Goal: Entertainment & Leisure: Consume media (video, audio)

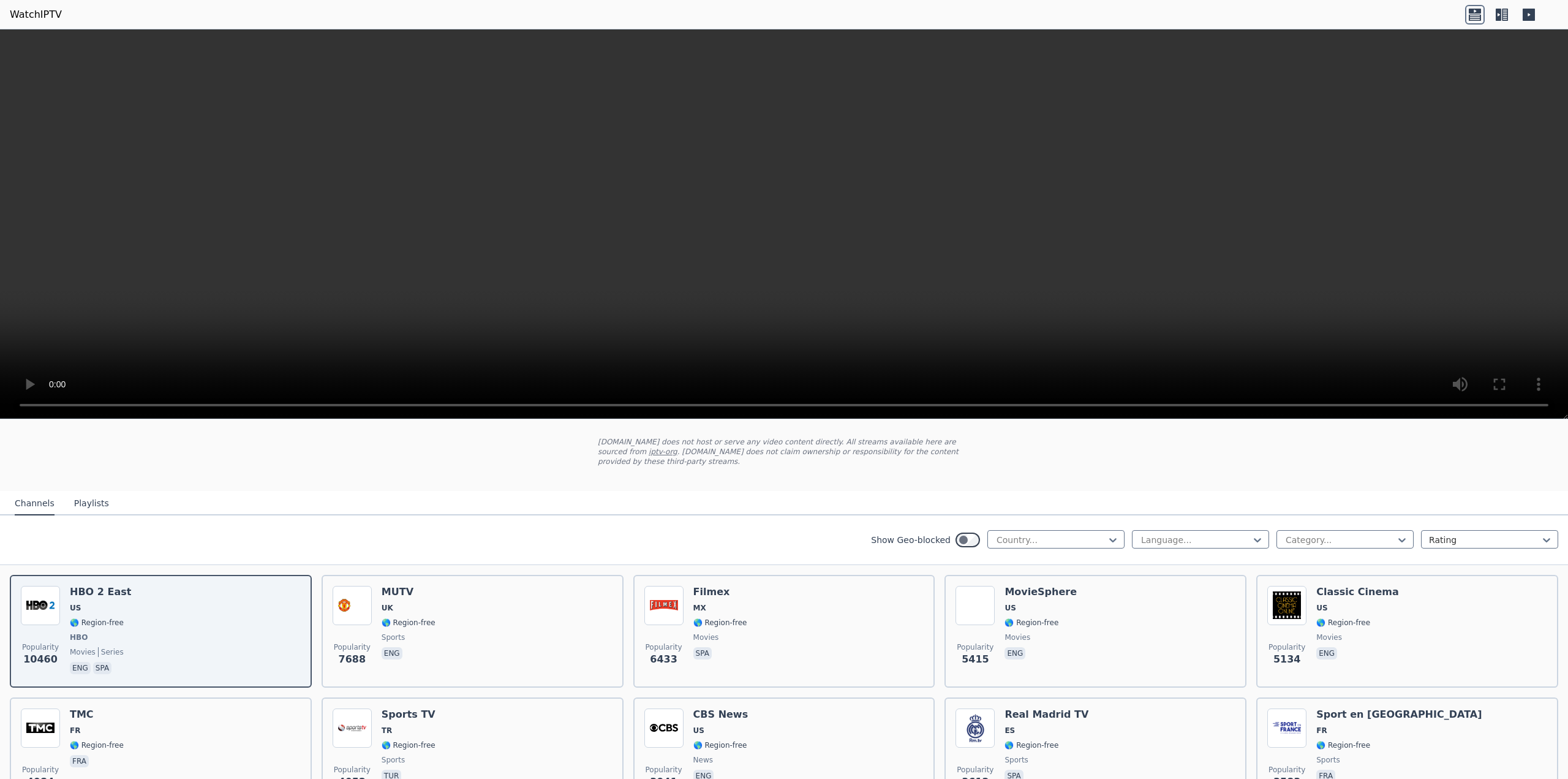
scroll to position [123, 0]
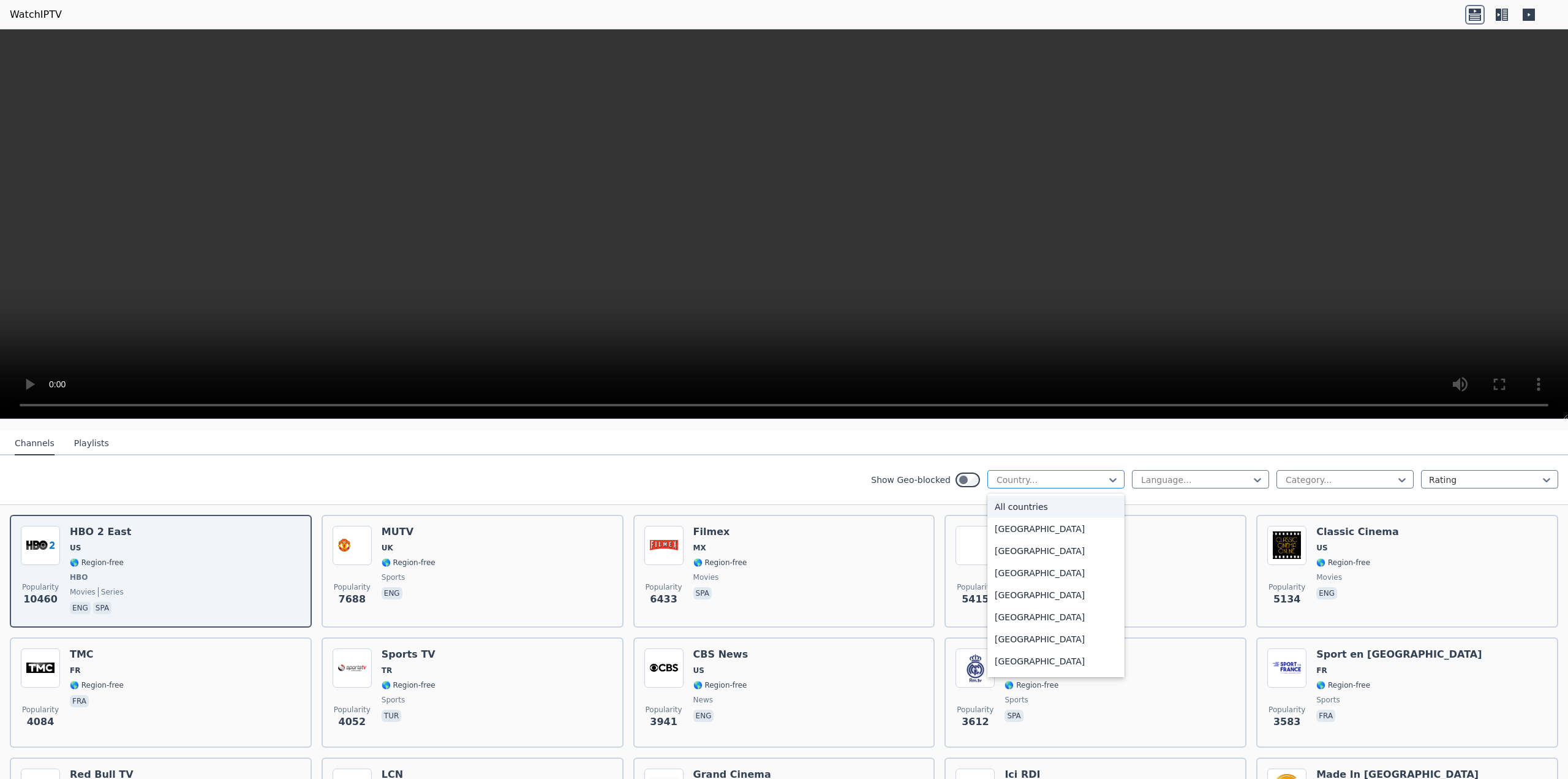
click at [1064, 474] on div at bounding box center [1051, 480] width 111 height 12
click at [1037, 549] on div "[GEOGRAPHIC_DATA]" at bounding box center [1056, 560] width 137 height 22
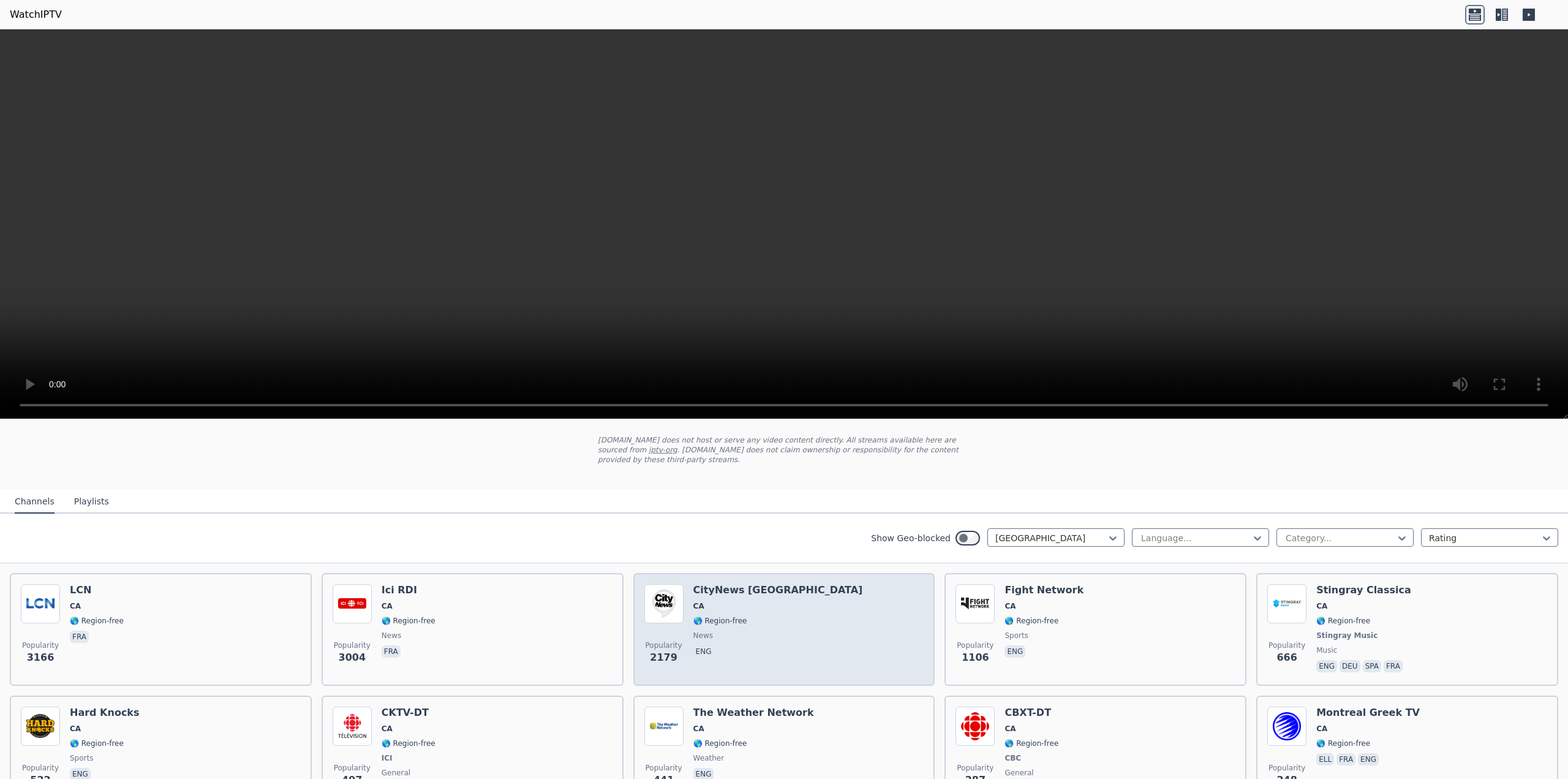
scroll to position [61, 0]
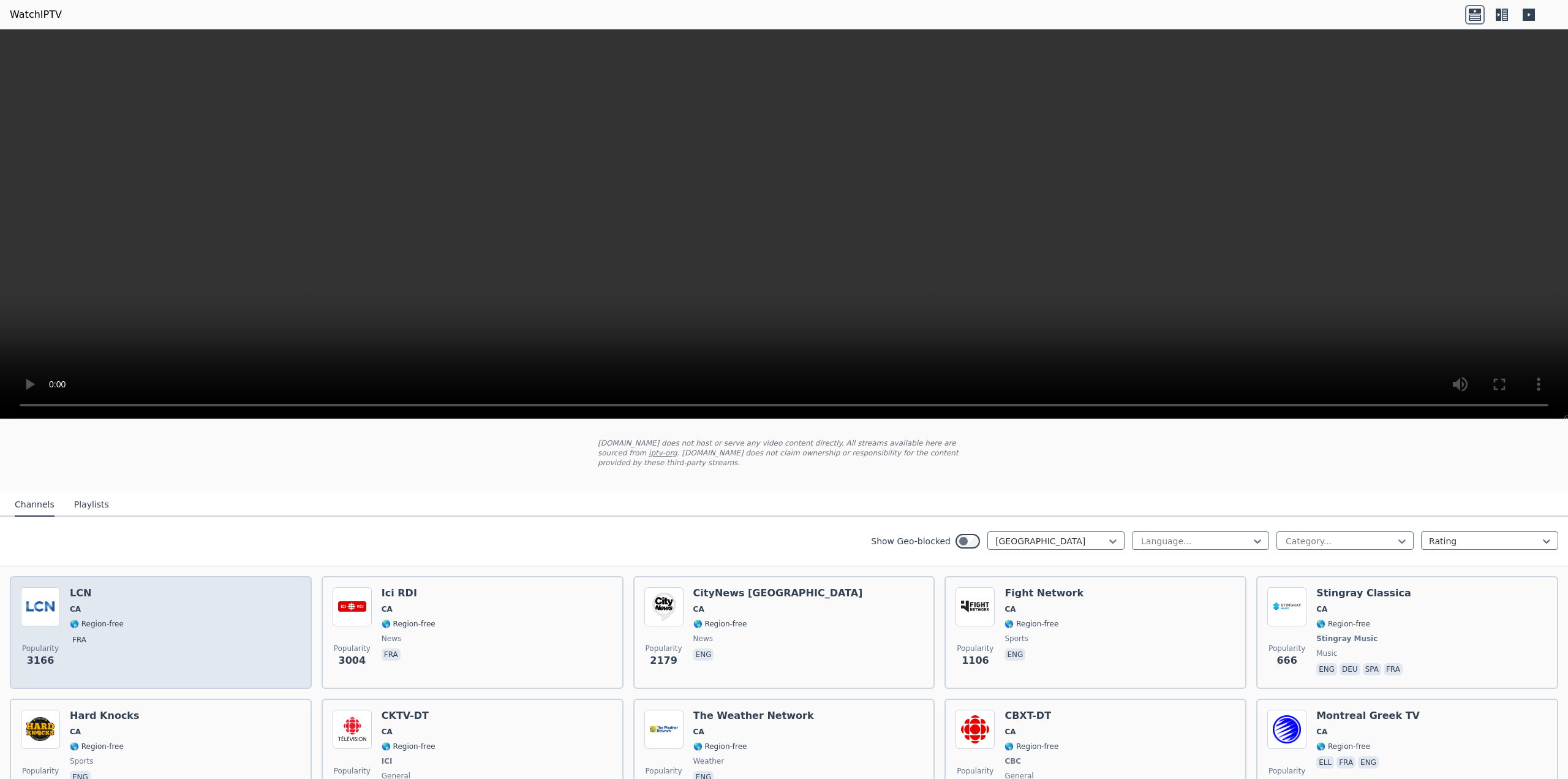
click at [145, 639] on div "Popularity 3166 LCN CA 🌎 Region-free fra" at bounding box center [161, 632] width 280 height 91
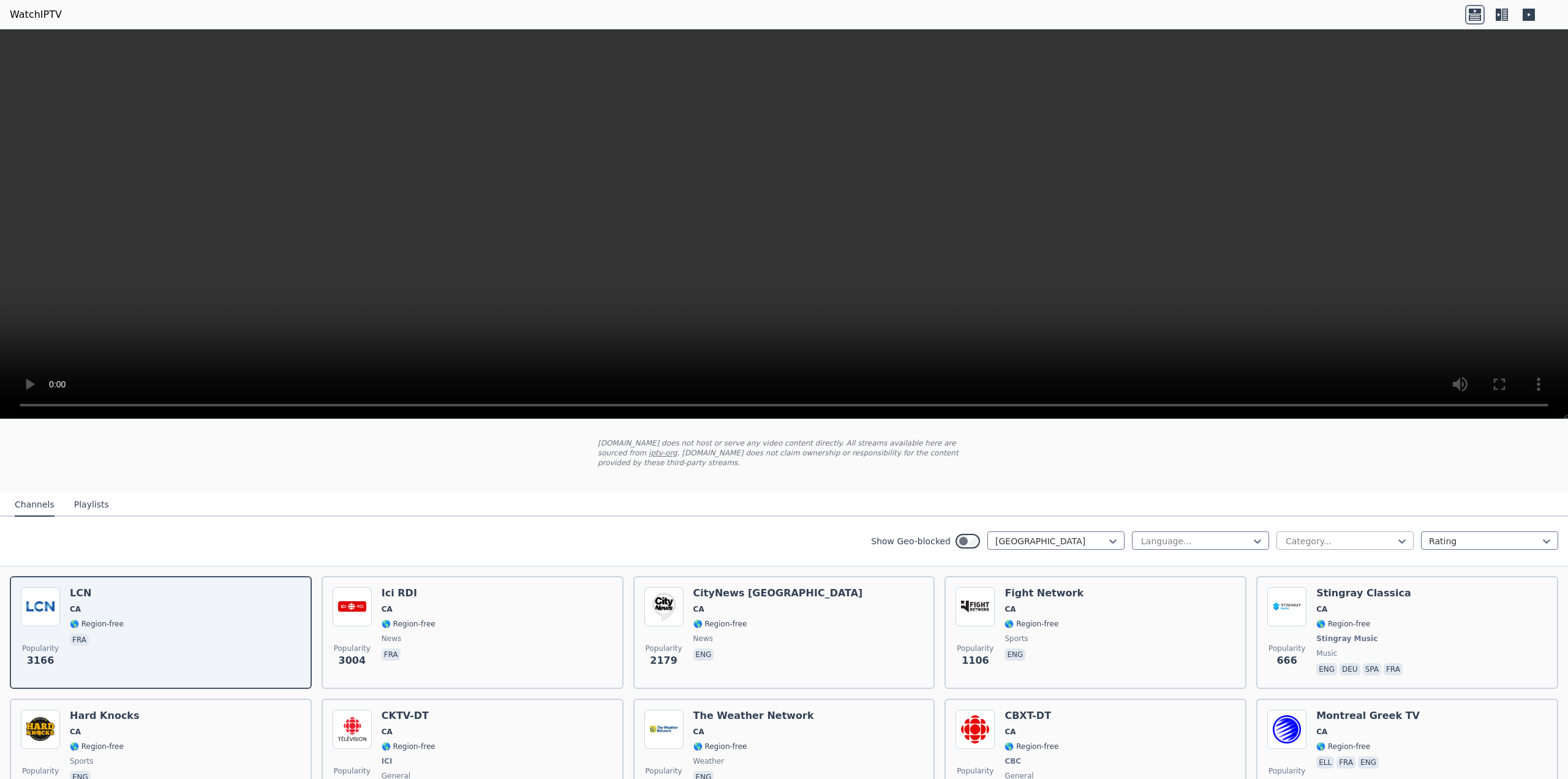
click at [1343, 535] on div at bounding box center [1341, 541] width 111 height 12
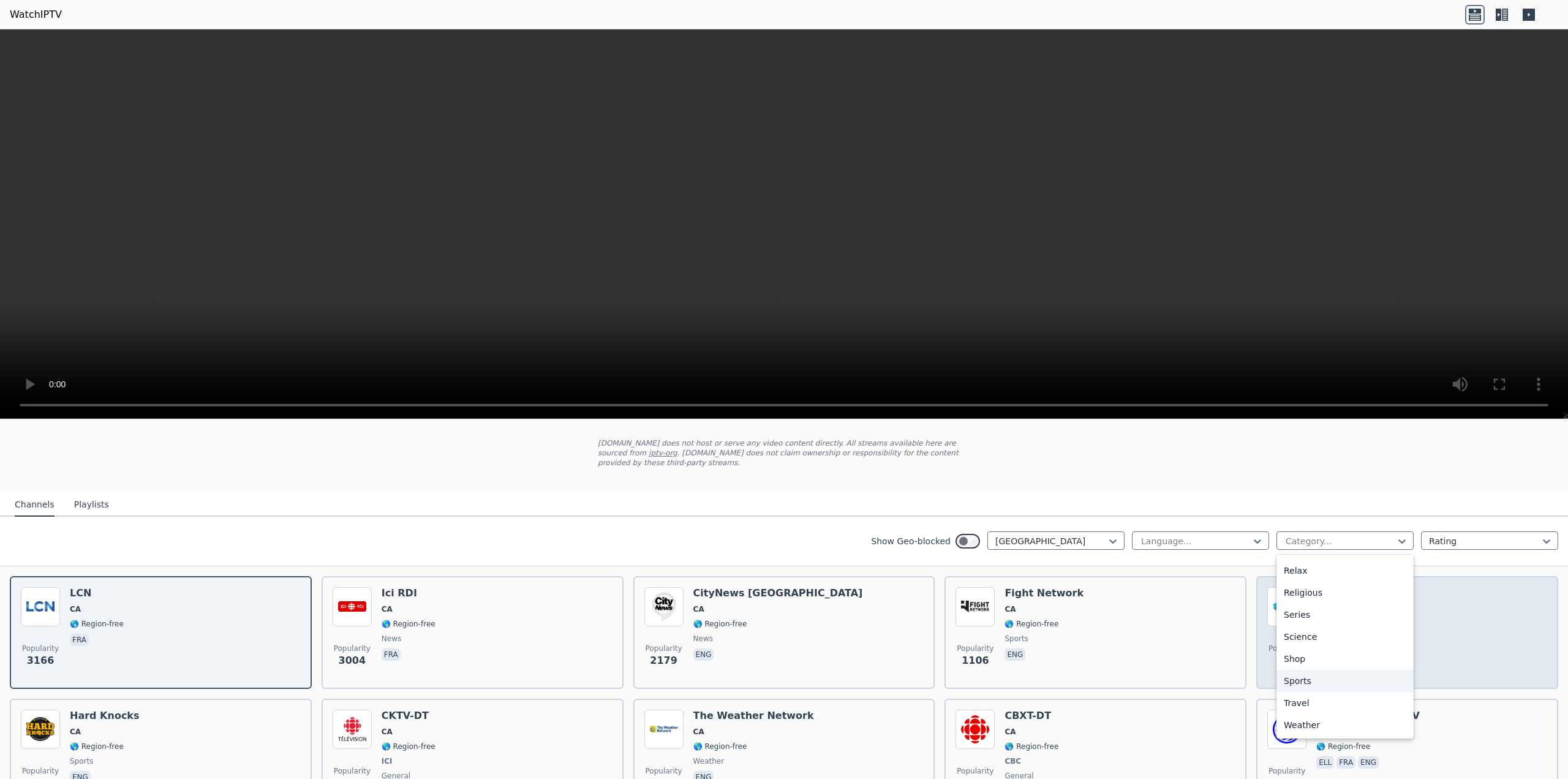
click at [1297, 670] on div "Sports" at bounding box center [1345, 680] width 137 height 22
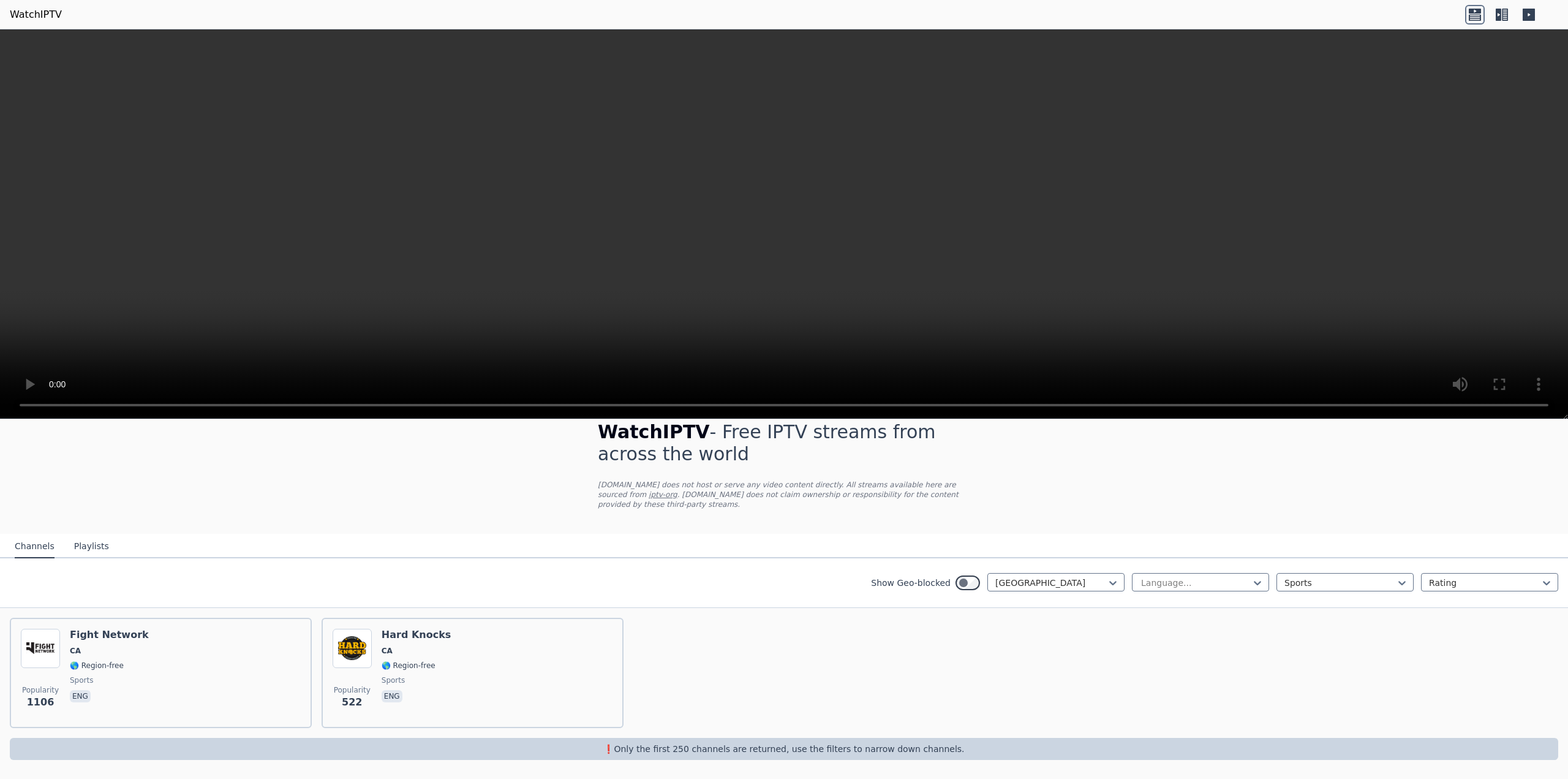
scroll to position [10, 0]
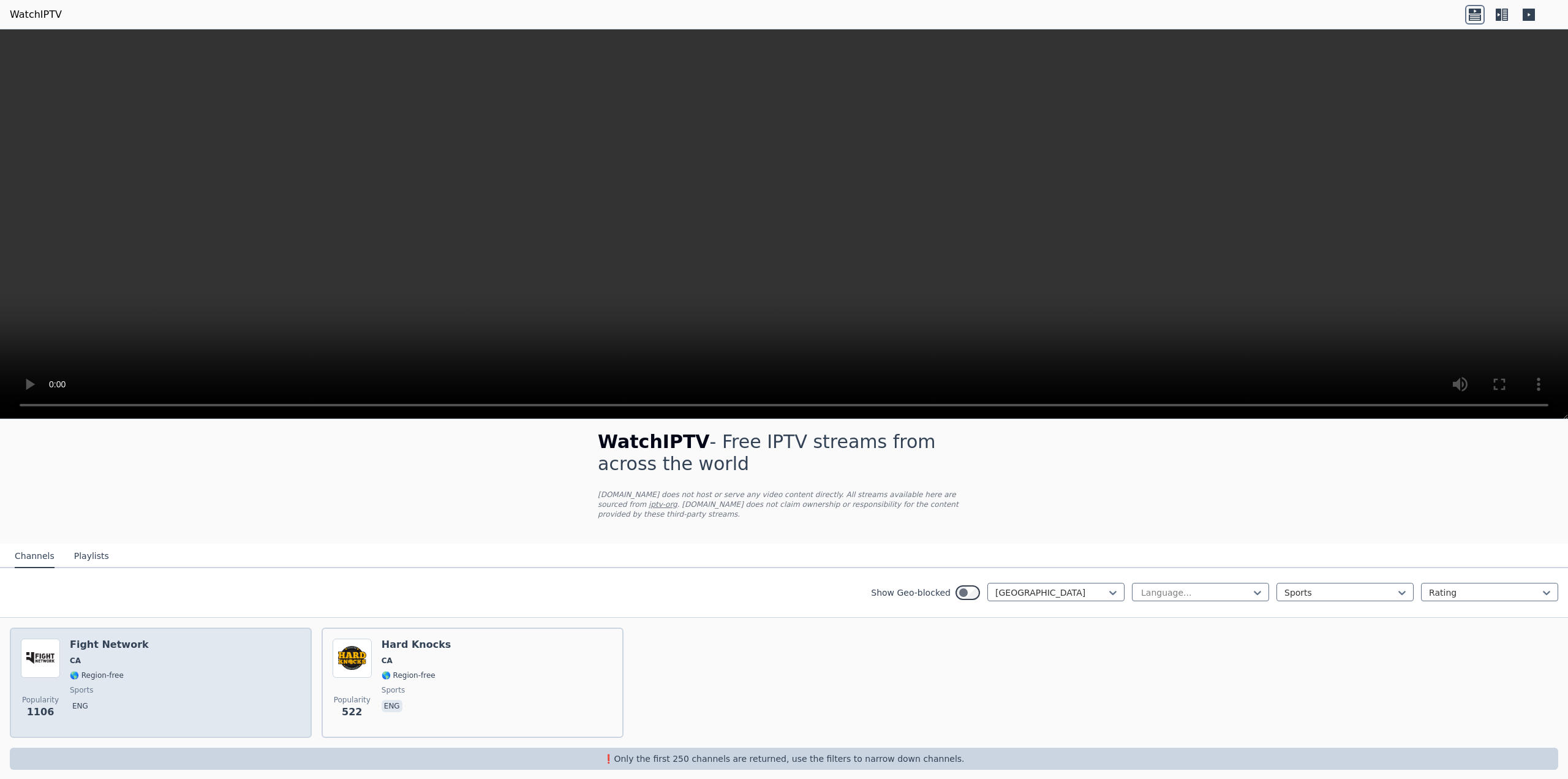
click at [141, 669] on div "Popularity 1106 Fight Network CA 🌎 Region-free sports eng" at bounding box center [161, 683] width 280 height 88
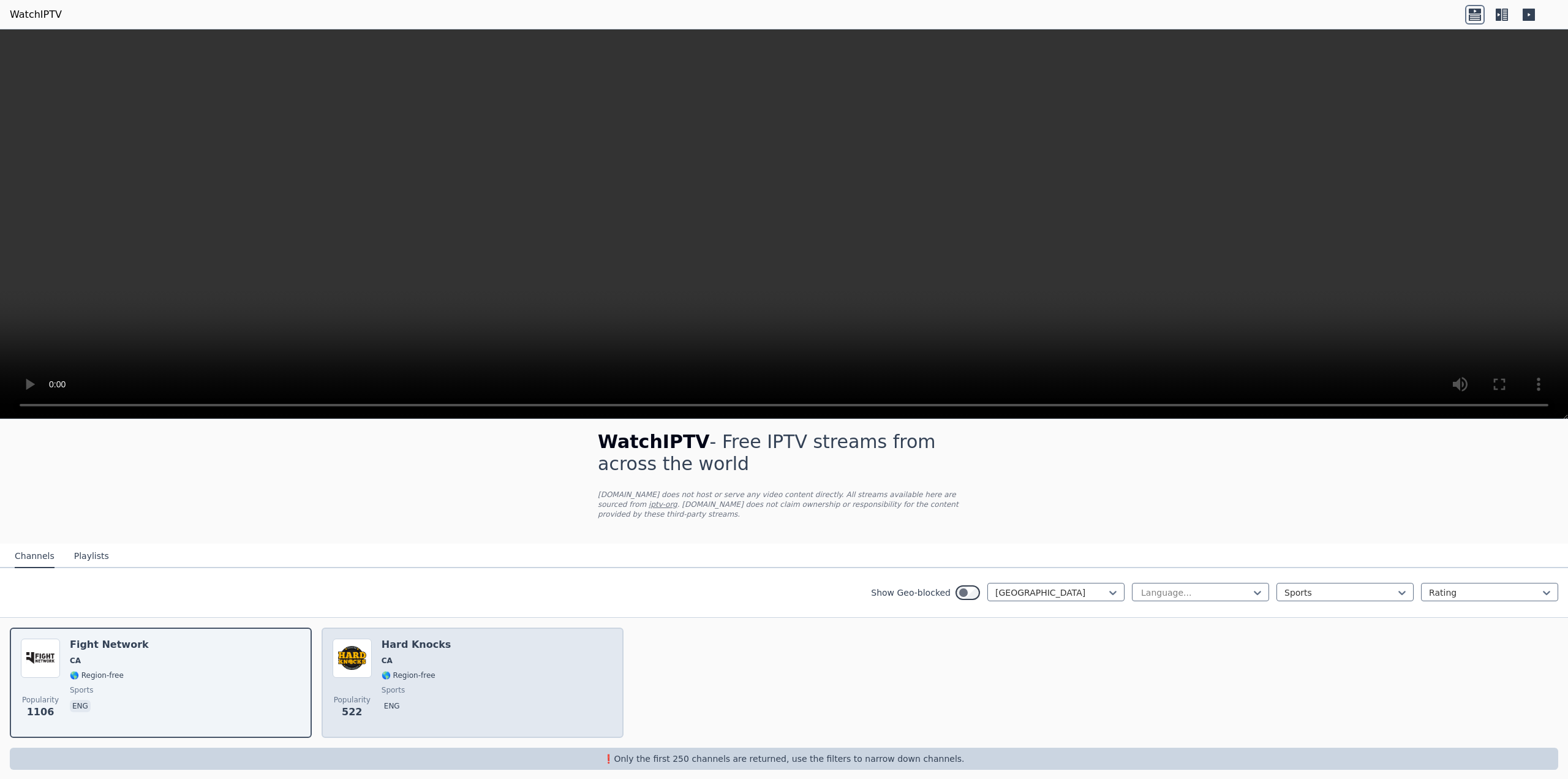
click at [443, 664] on div "Popularity 522 Hard Knocks CA 🌎 Region-free sports eng" at bounding box center [472, 683] width 280 height 88
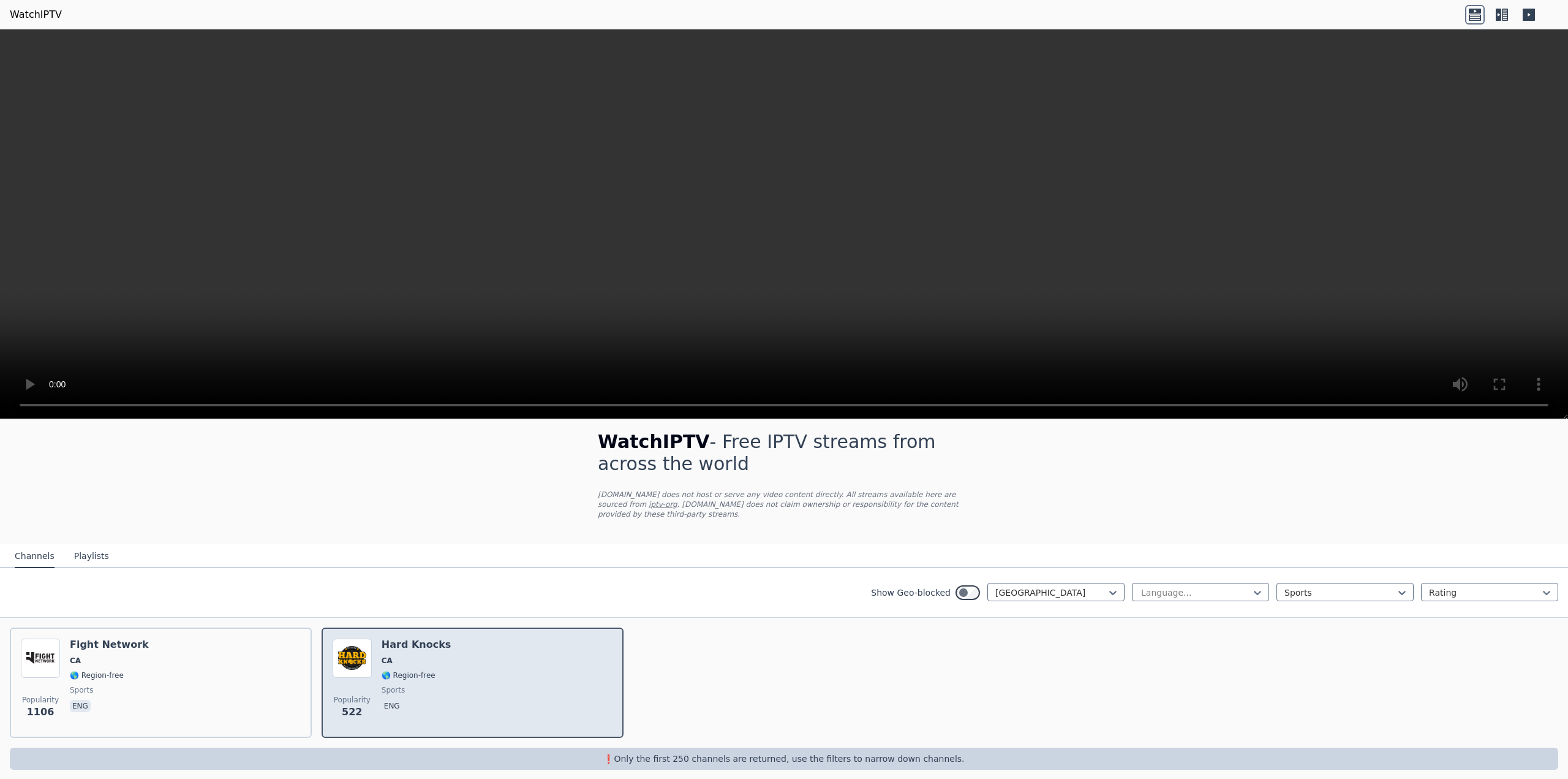
click at [443, 663] on div "Popularity 522 Hard Knocks CA 🌎 Region-free sports eng" at bounding box center [472, 683] width 280 height 88
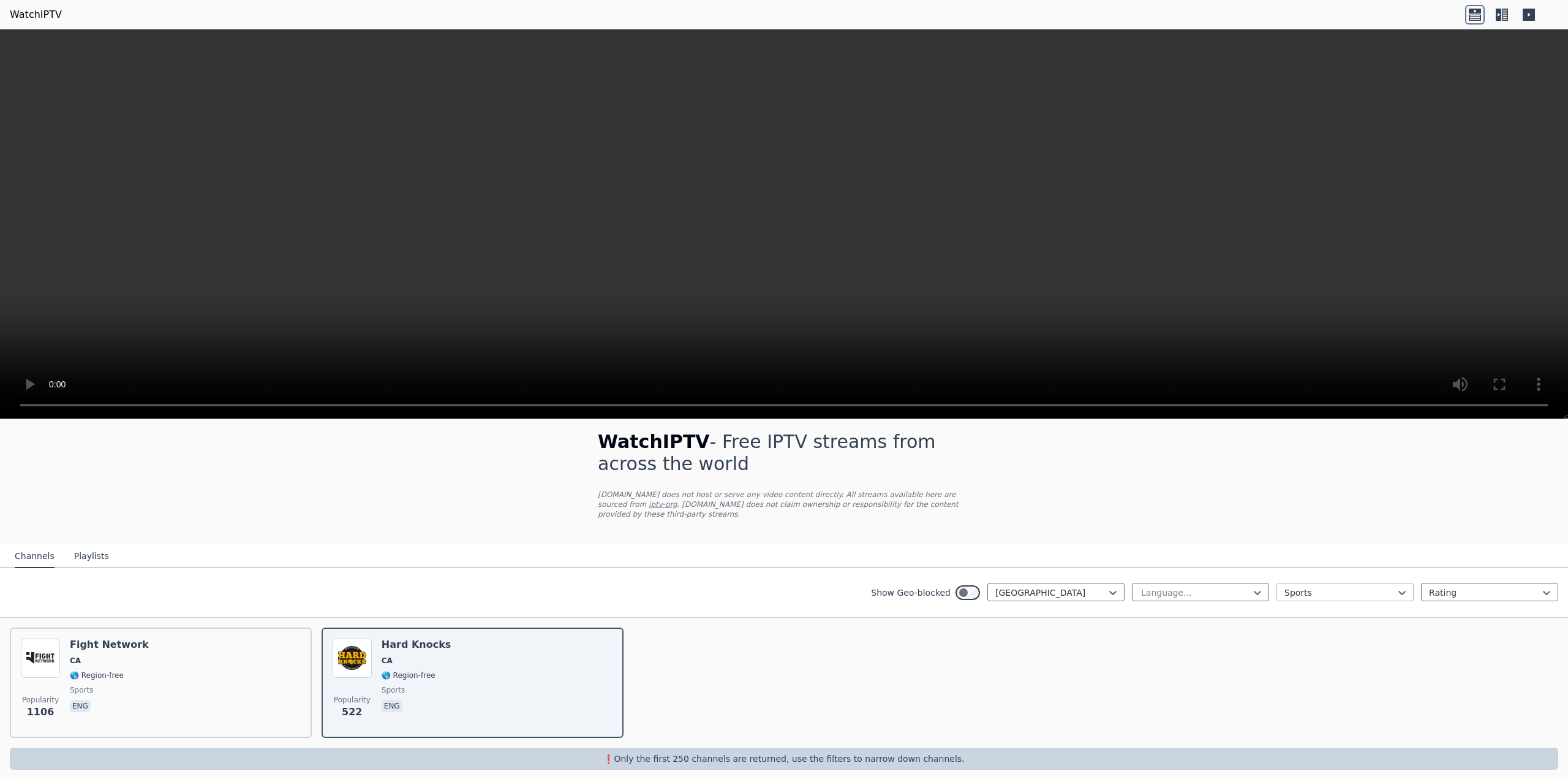
click at [1305, 587] on div at bounding box center [1341, 592] width 111 height 12
click at [1309, 610] on div "All categories" at bounding box center [1345, 619] width 137 height 22
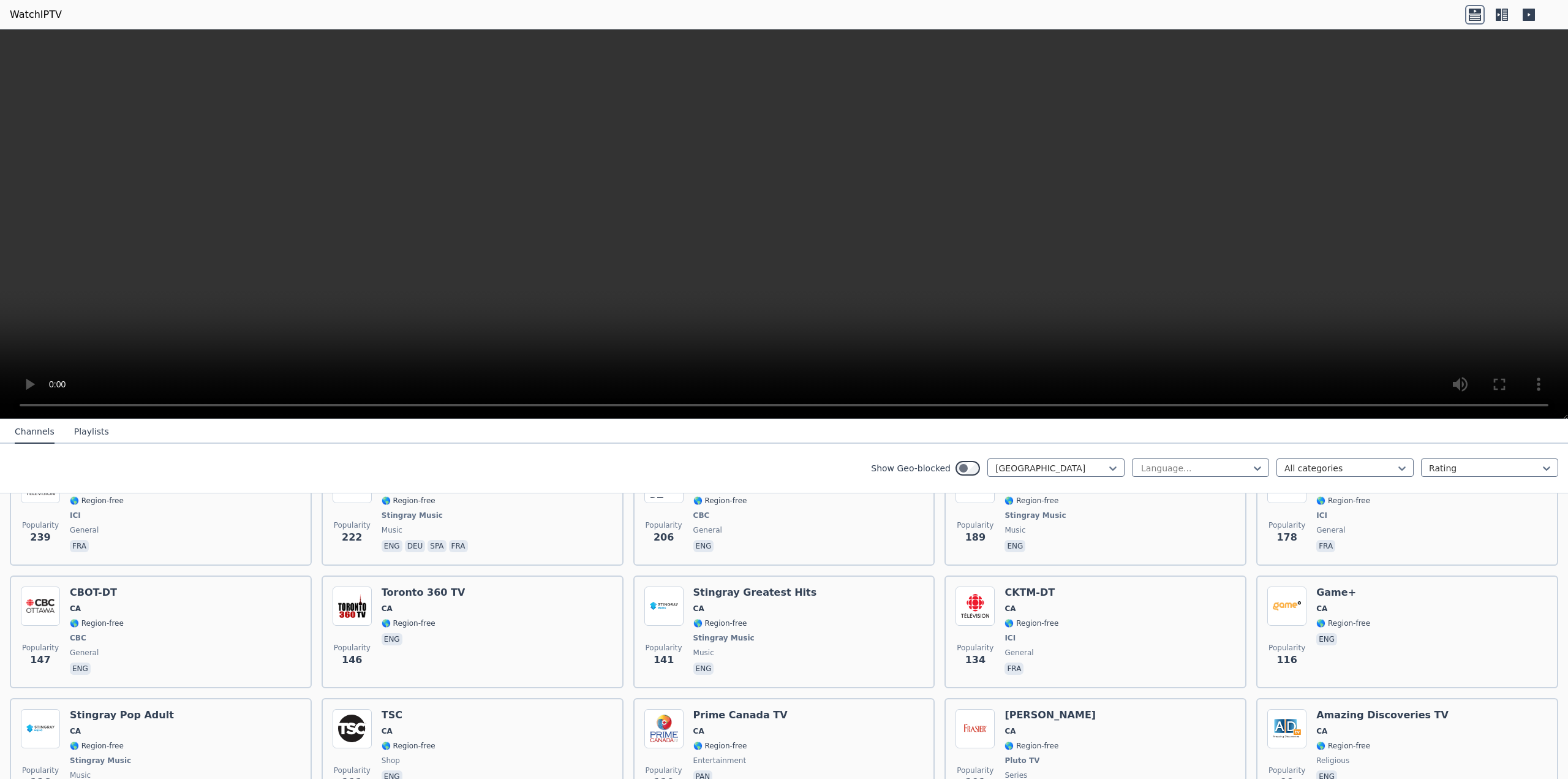
scroll to position [439, 0]
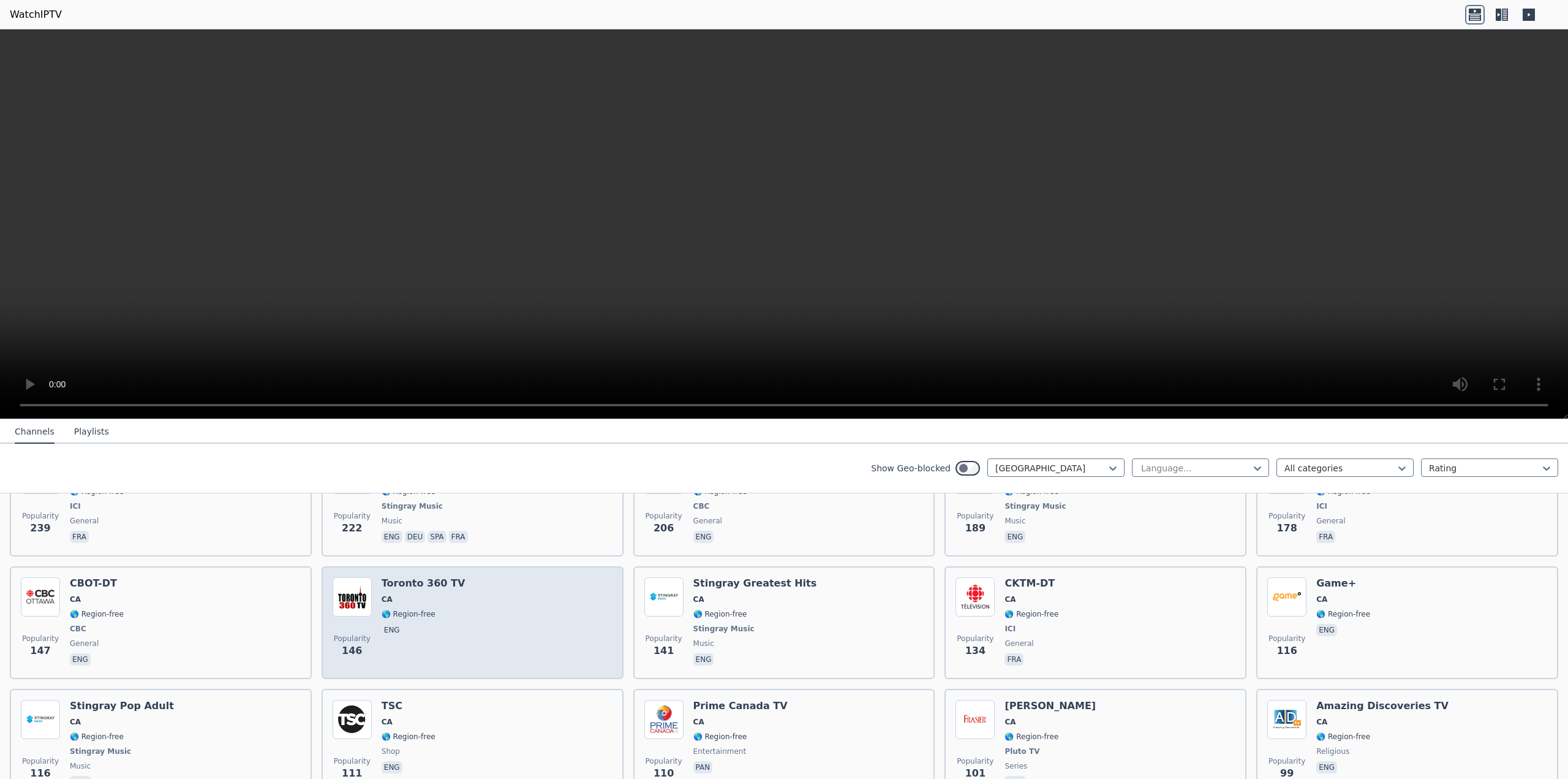
click at [463, 630] on div "Popularity 146 Toronto 360 TV CA 🌎 Region-free eng" at bounding box center [472, 623] width 280 height 91
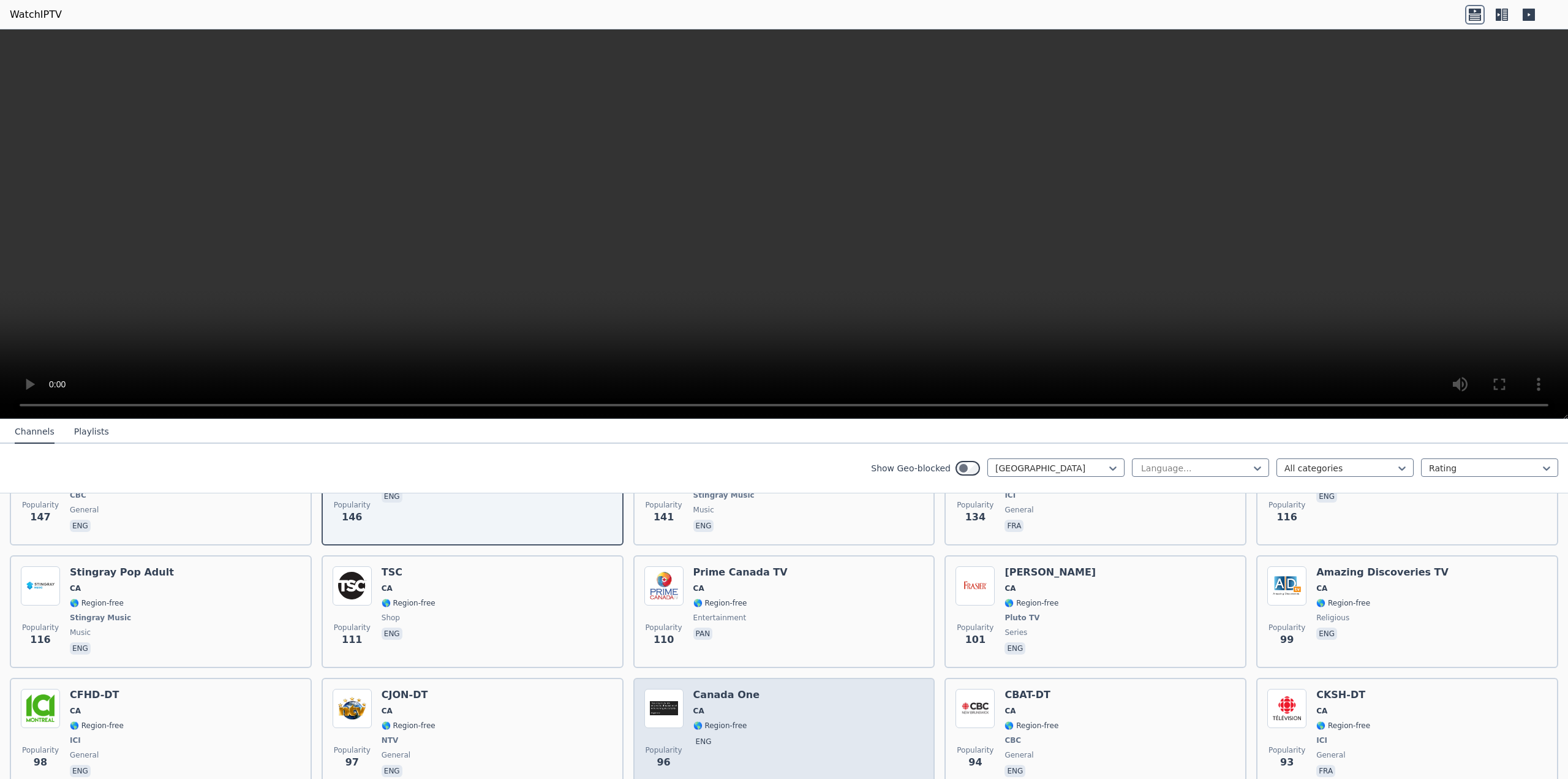
scroll to position [561, 0]
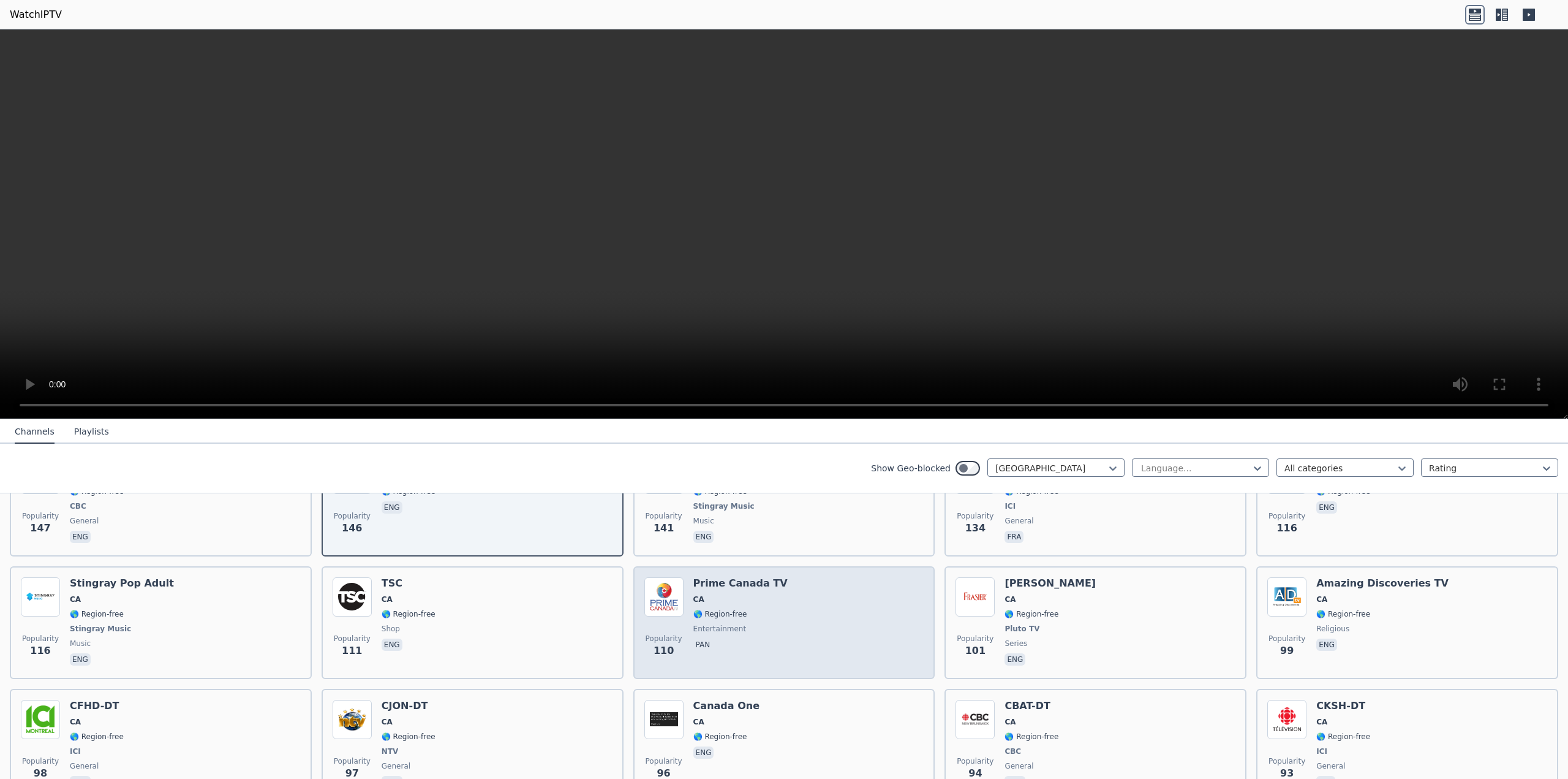
click at [756, 624] on span "entertainment" at bounding box center [741, 629] width 94 height 10
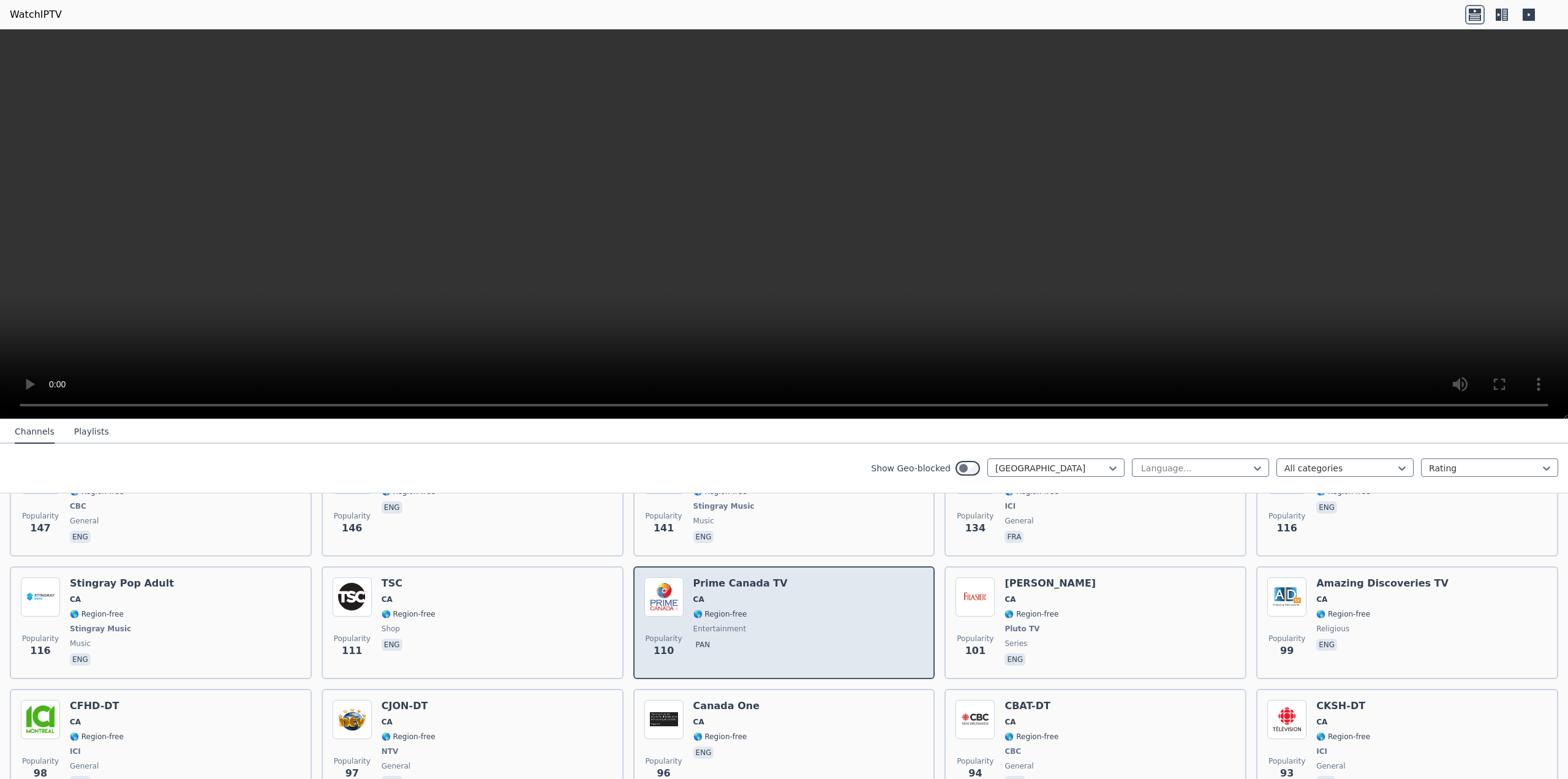
click at [756, 624] on span "entertainment" at bounding box center [741, 629] width 94 height 10
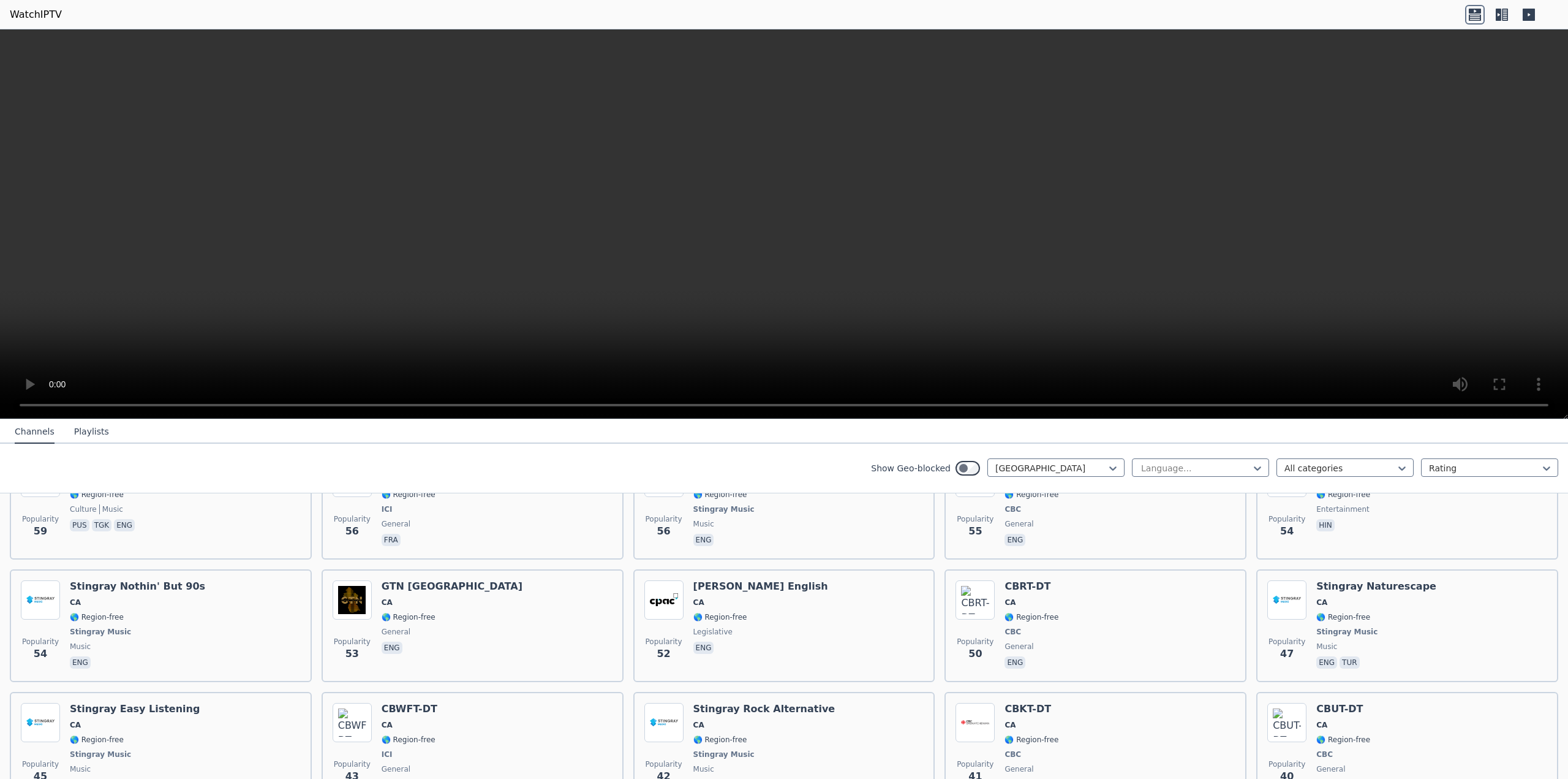
scroll to position [1419, 0]
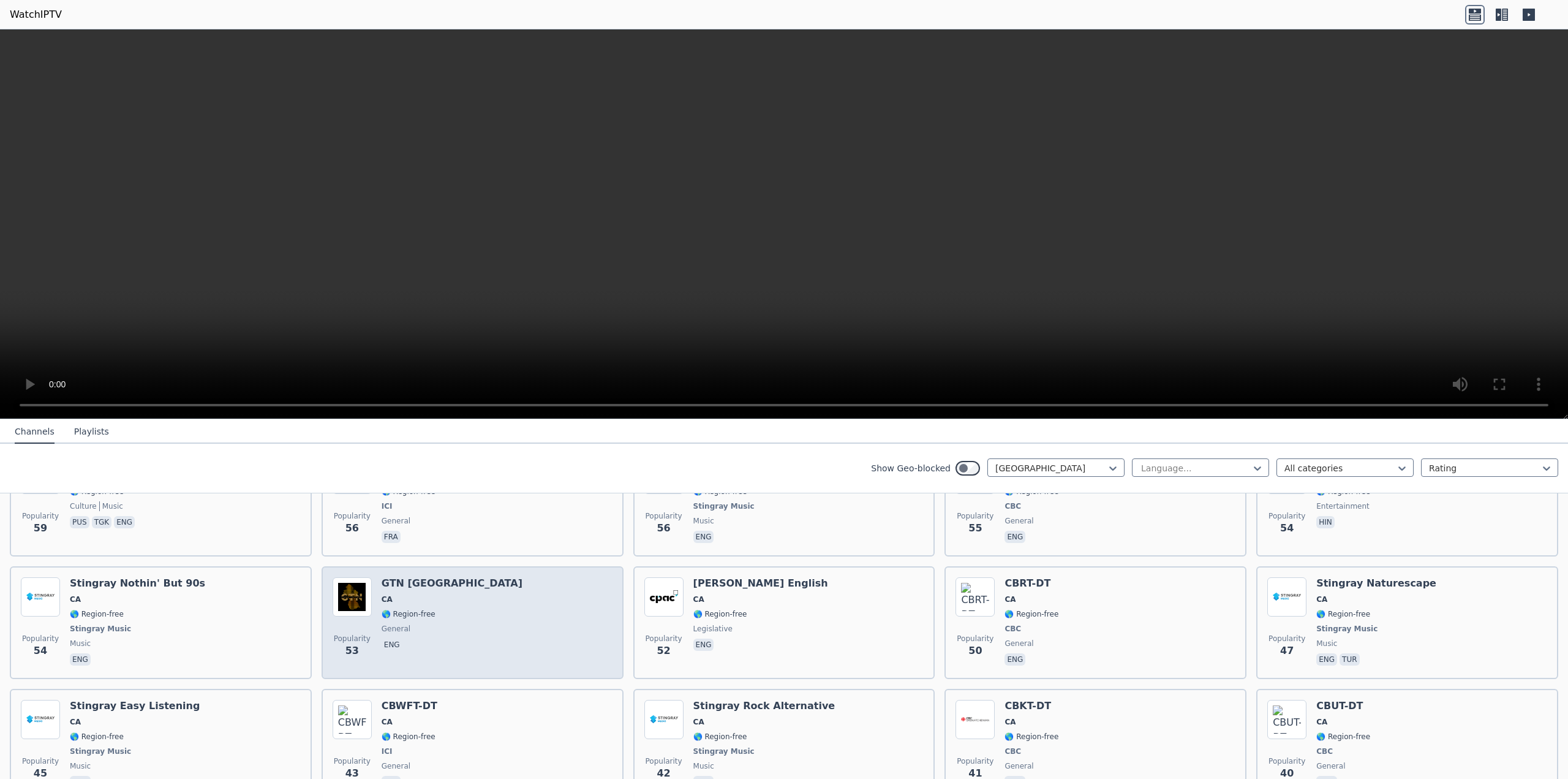
click at [470, 590] on div "Popularity 53 GTN [GEOGRAPHIC_DATA] [GEOGRAPHIC_DATA] 🌎 Region-free general eng" at bounding box center [472, 623] width 280 height 91
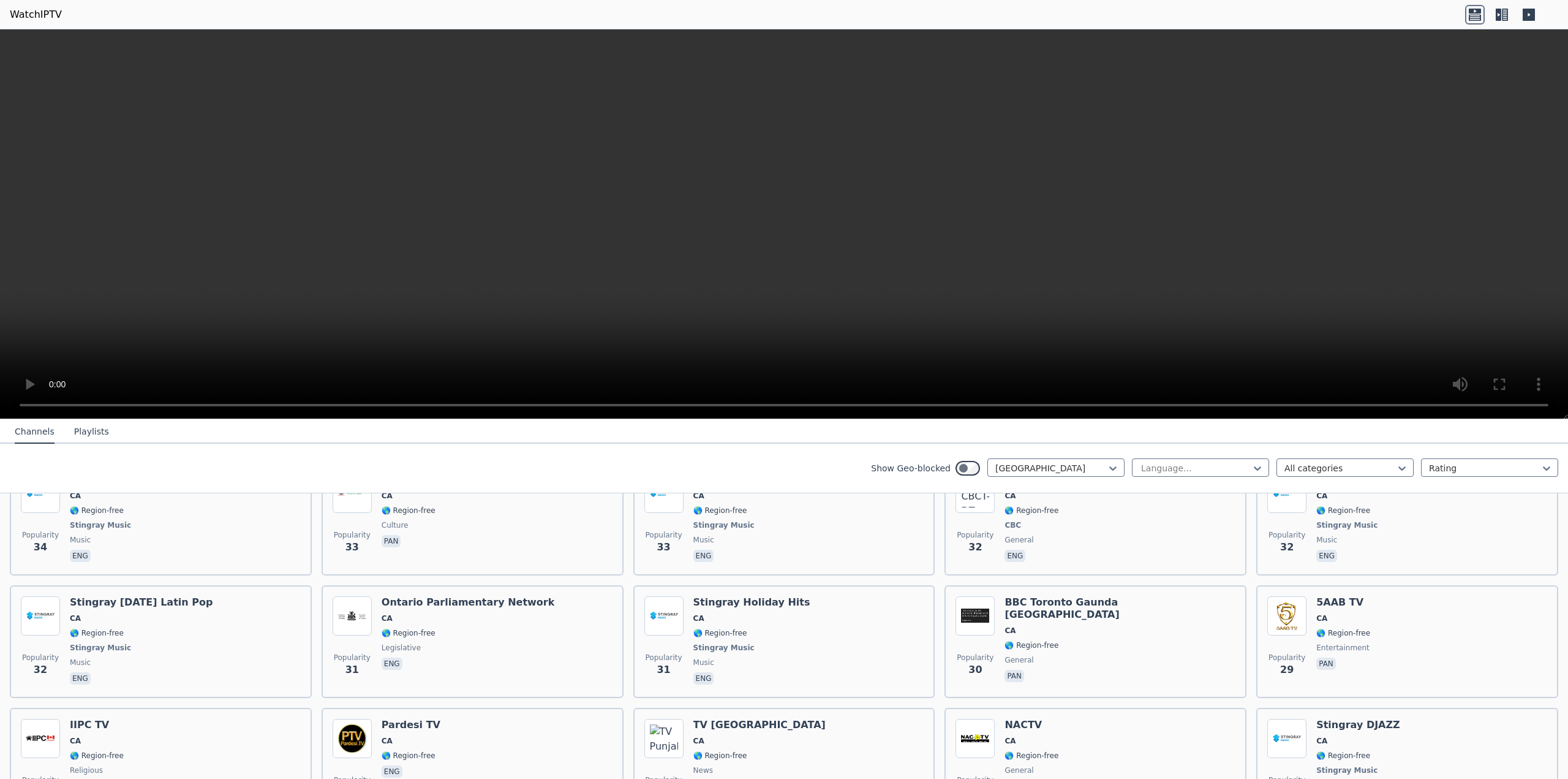
scroll to position [2032, 0]
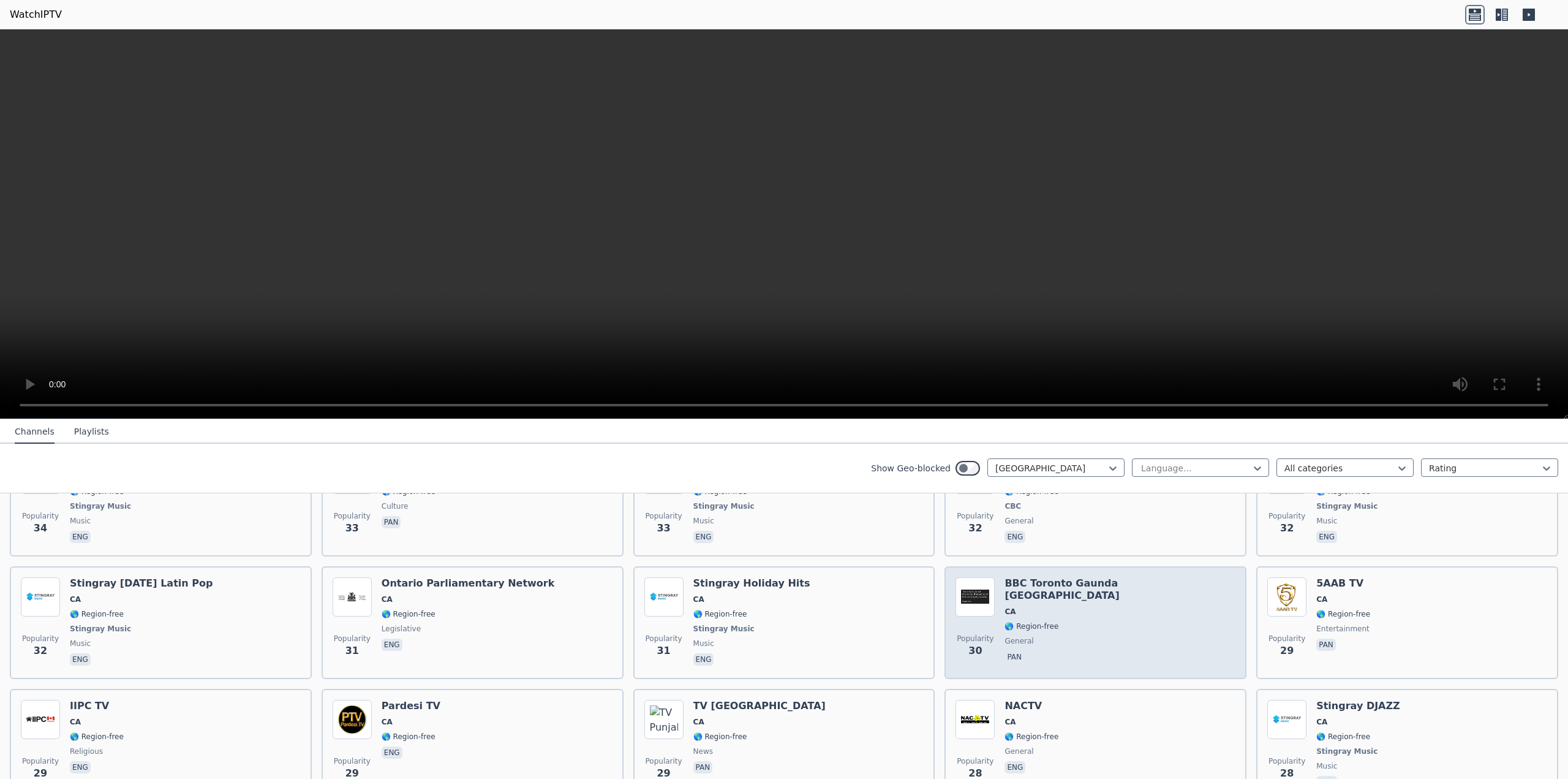
click at [1120, 636] on span "general" at bounding box center [1120, 641] width 231 height 10
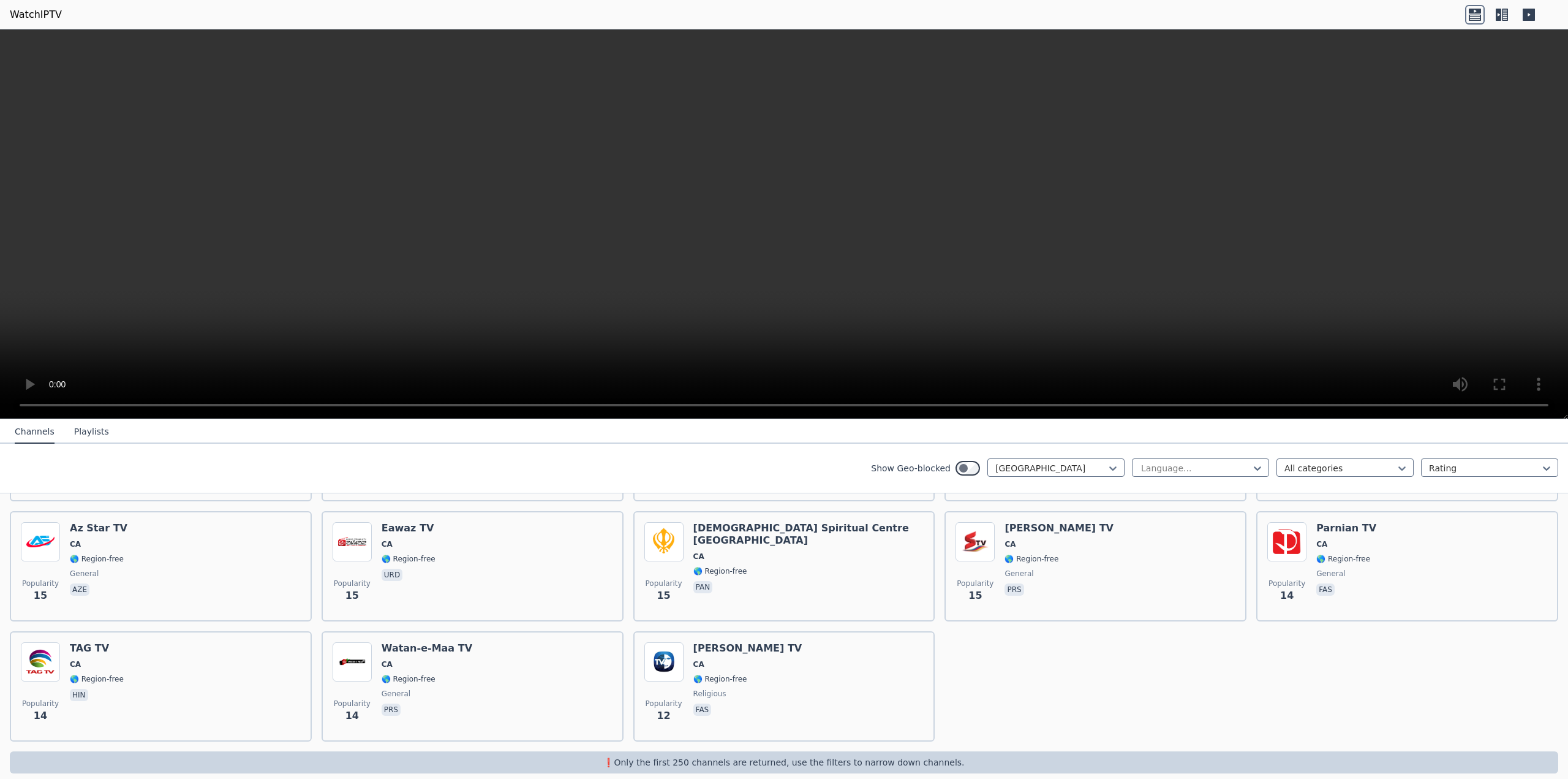
scroll to position [2827, 0]
